Goal: Download file/media

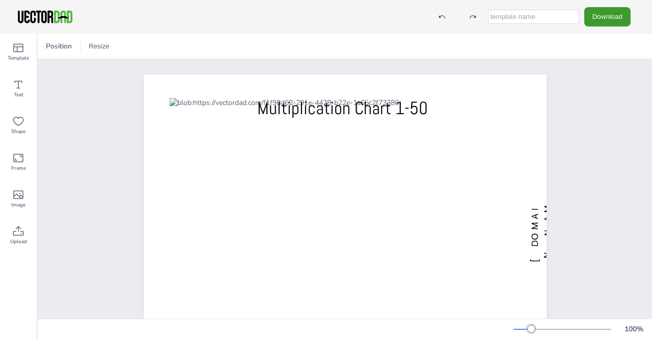
click at [19, 239] on span "Upload" at bounding box center [18, 241] width 17 height 8
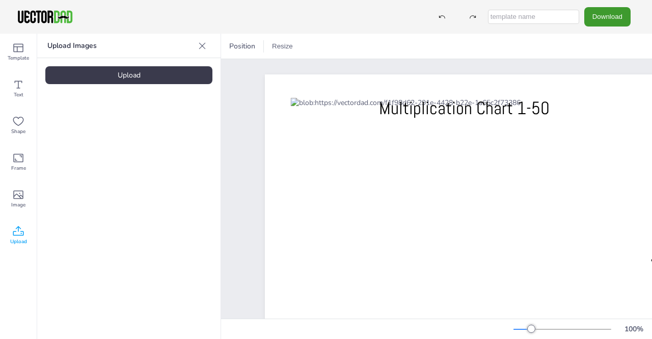
click at [199, 44] on icon at bounding box center [202, 46] width 10 height 10
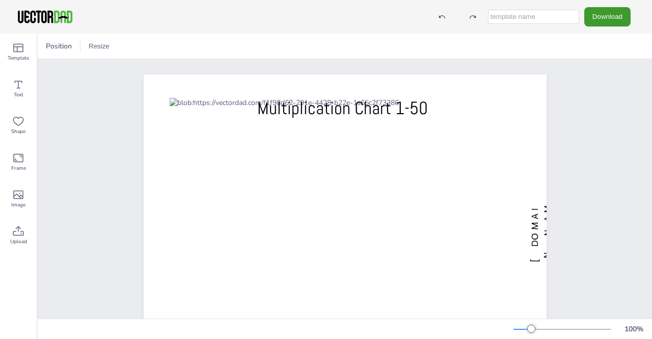
scroll to position [91, 0]
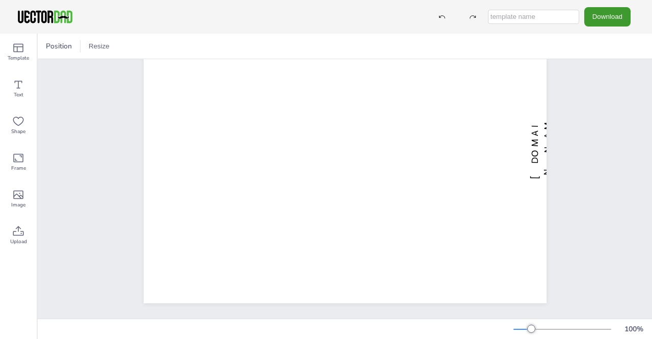
click at [13, 244] on span "Upload" at bounding box center [18, 241] width 17 height 8
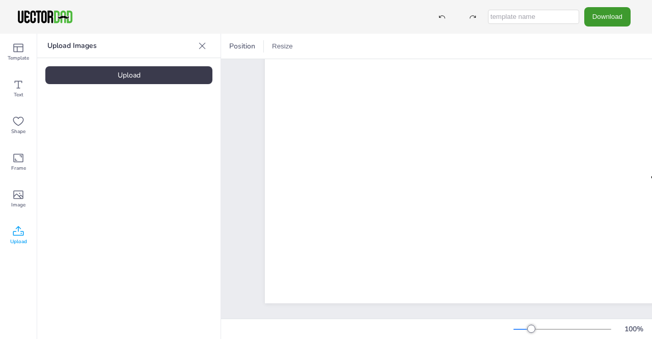
click at [169, 65] on div "Upload Images Upload" at bounding box center [128, 186] width 183 height 305
click at [165, 71] on div "Upload" at bounding box center [128, 75] width 167 height 18
click at [606, 13] on button "Download" at bounding box center [607, 16] width 46 height 19
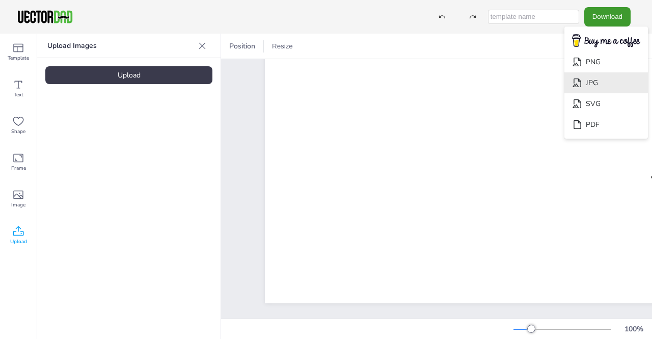
click at [599, 82] on li "JPG" at bounding box center [606, 82] width 84 height 21
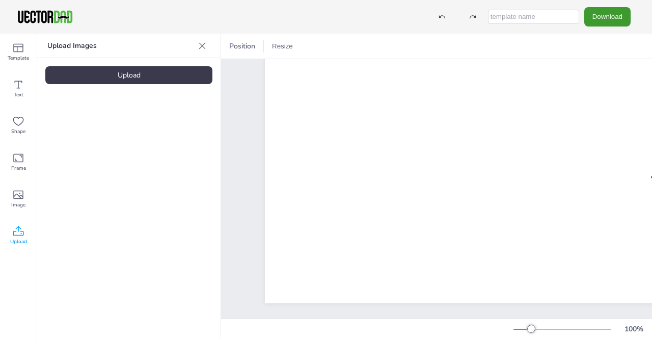
click at [605, 14] on button "Download" at bounding box center [607, 16] width 46 height 19
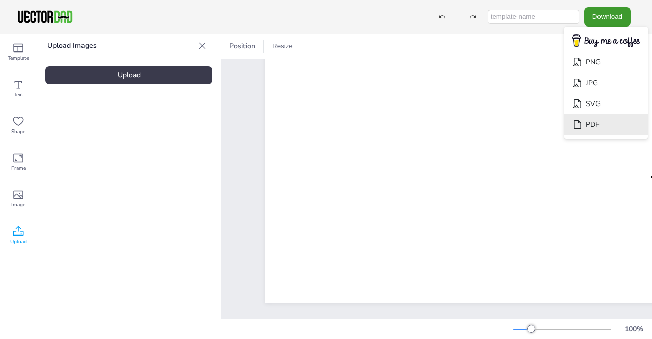
click at [598, 125] on li "PDF" at bounding box center [606, 124] width 84 height 21
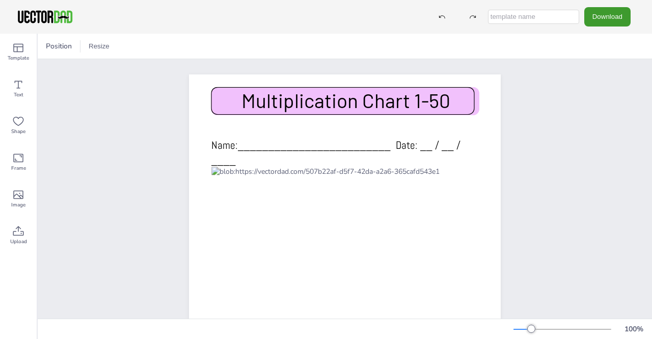
scroll to position [182, 0]
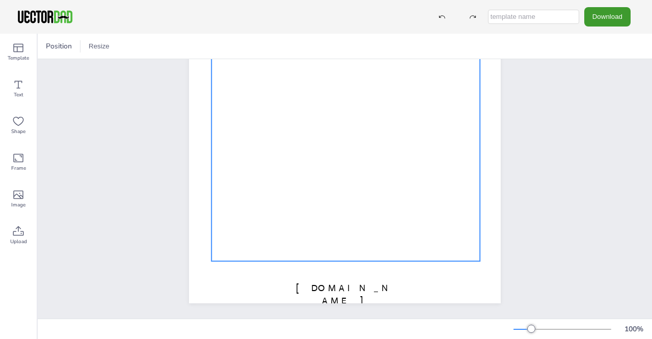
click at [222, 105] on div at bounding box center [345, 126] width 268 height 268
click at [81, 48] on div at bounding box center [82, 46] width 12 height 12
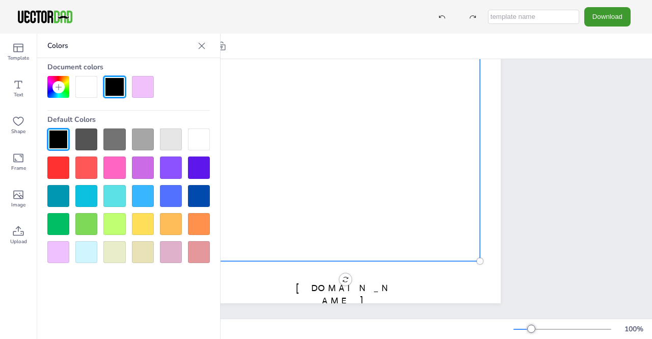
click at [170, 137] on div at bounding box center [171, 139] width 22 height 22
click at [140, 135] on div at bounding box center [143, 139] width 22 height 22
click at [140, 131] on div at bounding box center [143, 139] width 22 height 22
click at [165, 137] on div at bounding box center [171, 139] width 22 height 22
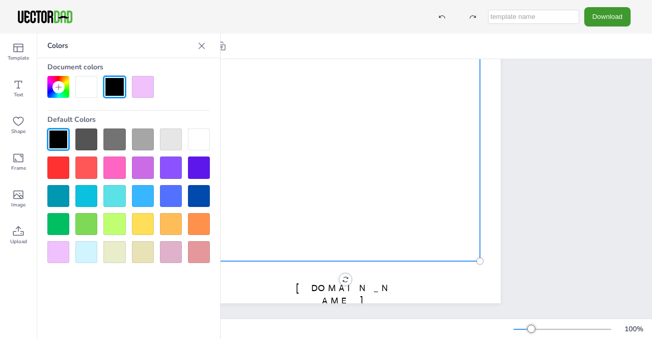
click at [203, 38] on div at bounding box center [201, 46] width 16 height 16
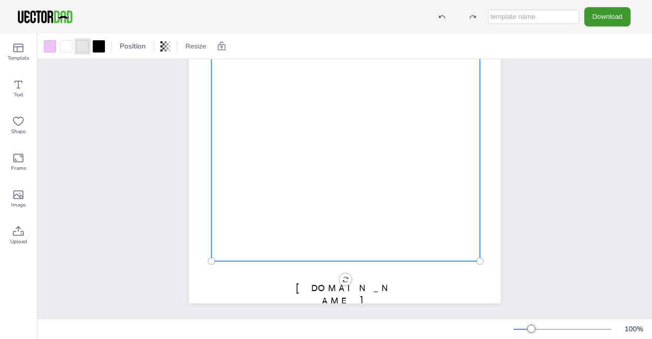
click at [49, 47] on div at bounding box center [50, 46] width 12 height 12
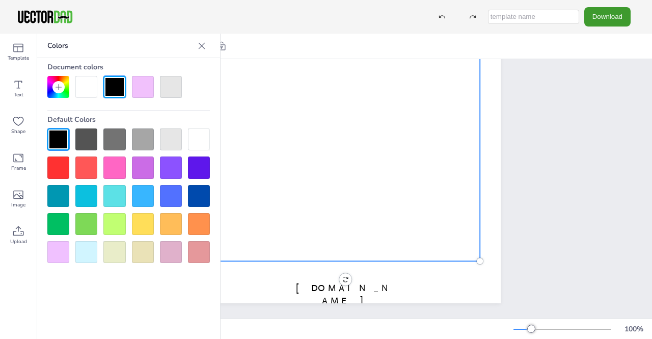
click at [170, 142] on div at bounding box center [171, 139] width 22 height 22
click at [142, 136] on div at bounding box center [143, 139] width 22 height 22
click at [167, 144] on div at bounding box center [171, 139] width 22 height 22
click at [159, 324] on div "Colors Document colors Default Colors" at bounding box center [128, 186] width 183 height 305
click at [280, 308] on div "[DOMAIN_NAME] Multiplication Chart 1-50 Name:_________________________ Date: __…" at bounding box center [345, 101] width 342 height 433
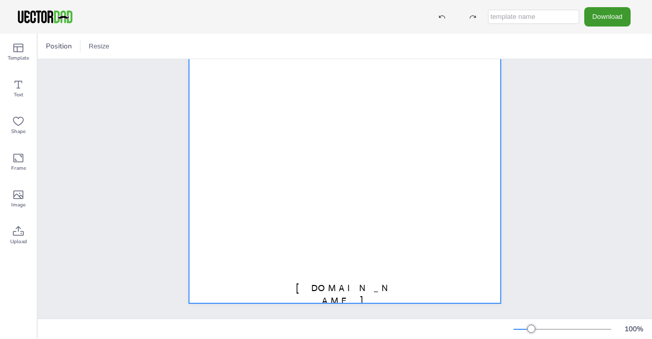
scroll to position [0, 0]
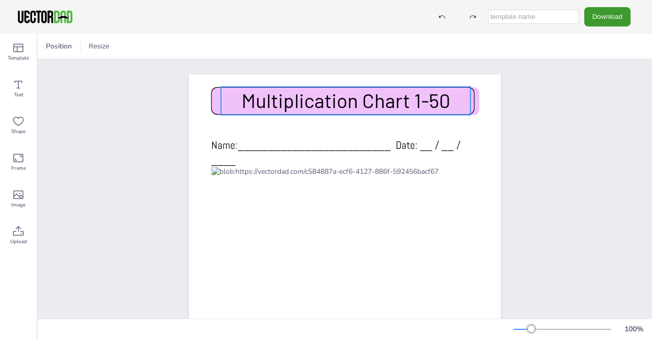
click at [234, 106] on p "Multiplication Chart 1-50" at bounding box center [346, 101] width 250 height 28
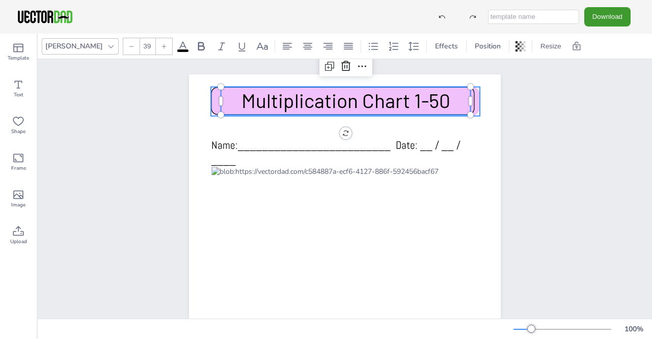
click at [210, 97] on div "[DOMAIN_NAME] Multiplication Chart 1-50 Name:_________________________ Date: __…" at bounding box center [345, 275] width 312 height 403
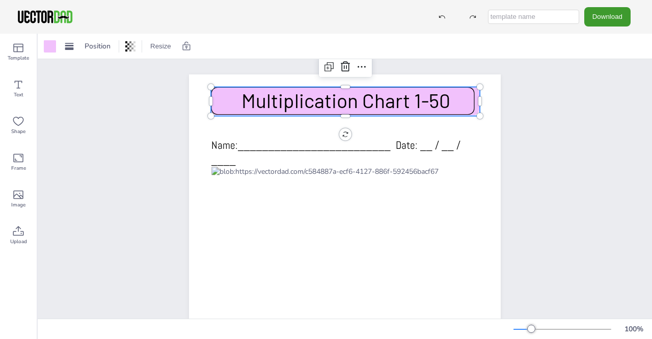
click at [56, 45] on div at bounding box center [50, 46] width 16 height 16
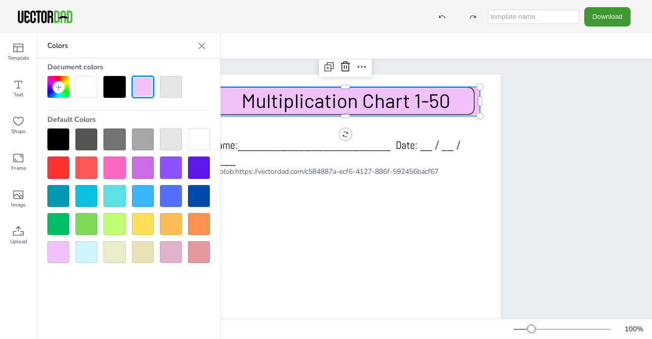
click at [168, 90] on div at bounding box center [171, 87] width 22 height 22
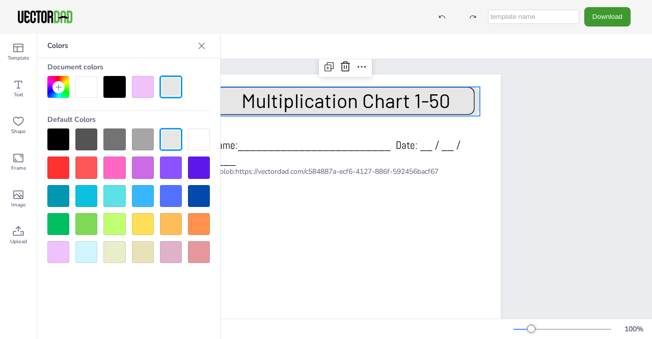
click at [634, 130] on div "[DOMAIN_NAME] Multiplication Chart 1-50 Name:_________________________ Date: __…" at bounding box center [345, 275] width 614 height 433
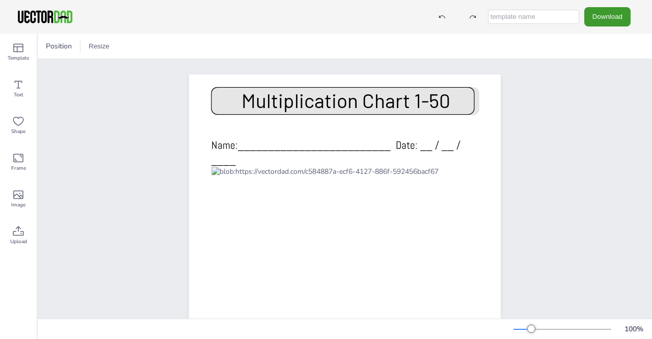
click at [603, 22] on button "Download" at bounding box center [607, 16] width 46 height 19
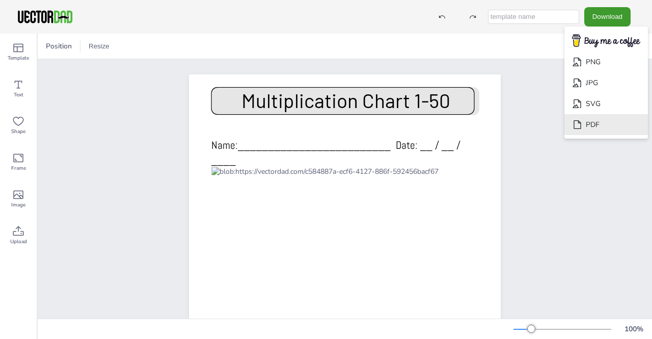
click at [590, 122] on li "PDF" at bounding box center [606, 124] width 84 height 21
